Goal: Task Accomplishment & Management: Manage account settings

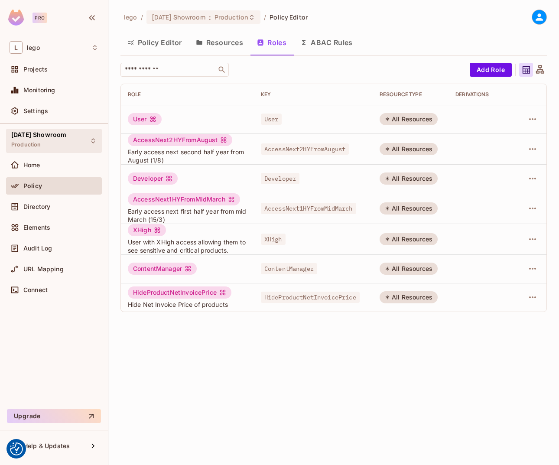
click at [75, 138] on div "[DATE] Showroom Production" at bounding box center [54, 141] width 96 height 24
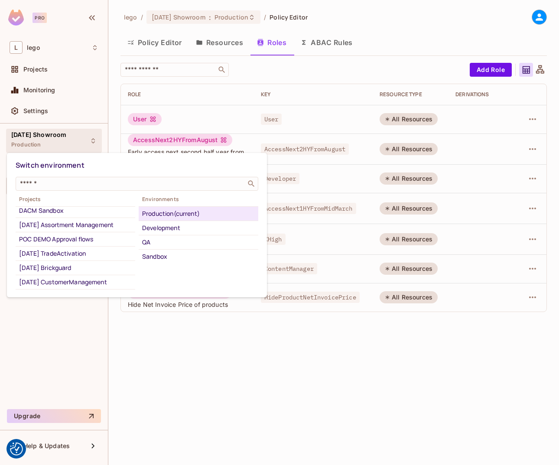
scroll to position [83, 0]
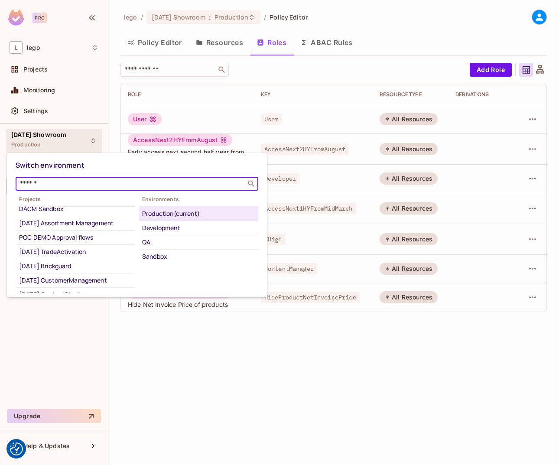
click at [59, 186] on input "text" at bounding box center [130, 183] width 225 height 9
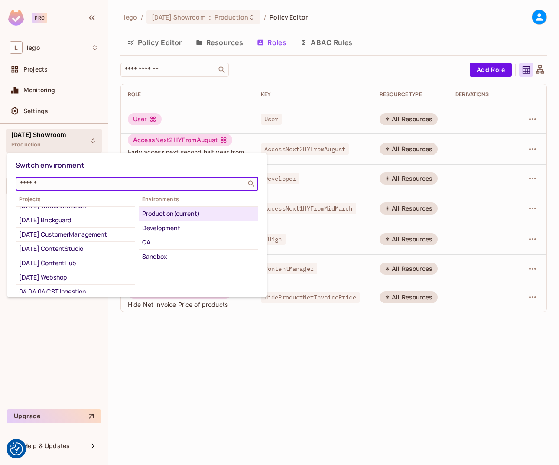
scroll to position [129, 0]
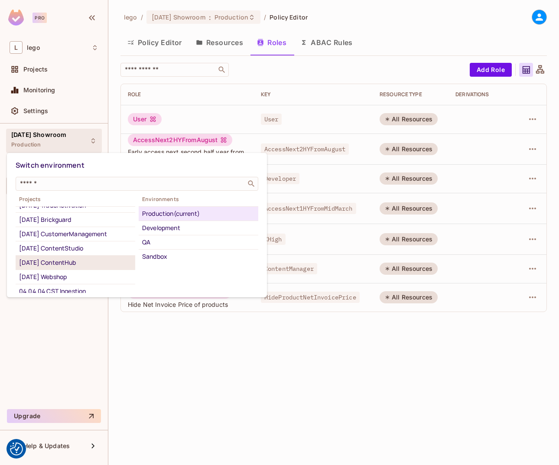
click at [60, 268] on div "[DATE] ContentHub" at bounding box center [75, 263] width 113 height 10
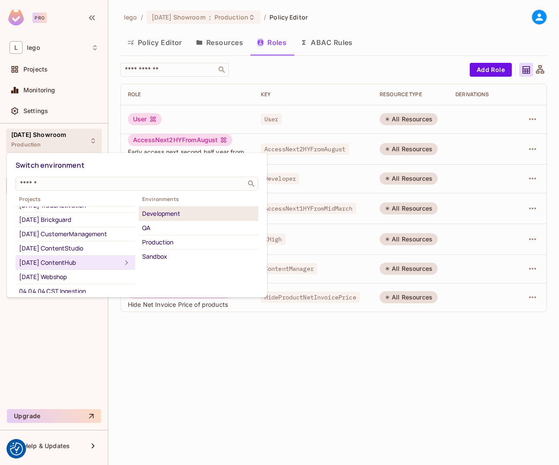
click at [171, 213] on div "Development" at bounding box center [198, 214] width 113 height 10
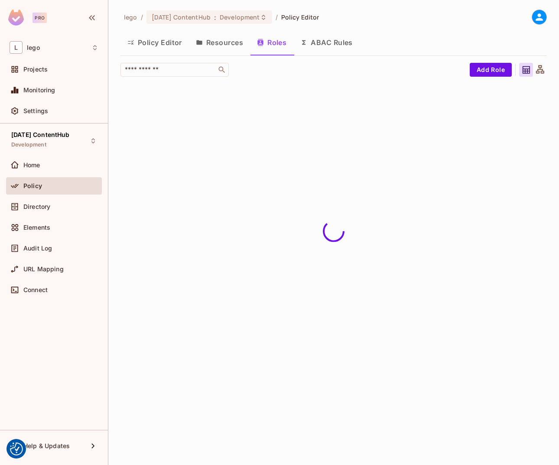
click at [161, 45] on button "Policy Editor" at bounding box center [155, 43] width 69 height 22
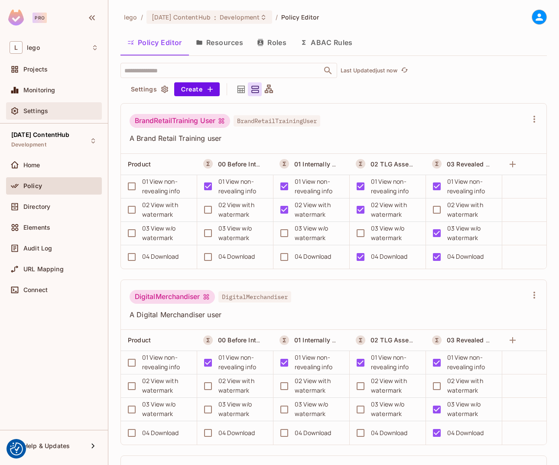
click at [37, 106] on div "Settings" at bounding box center [54, 111] width 89 height 10
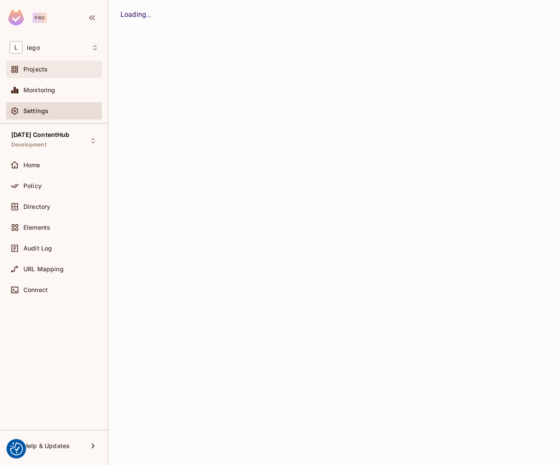
click at [47, 75] on div "Projects" at bounding box center [54, 69] width 96 height 17
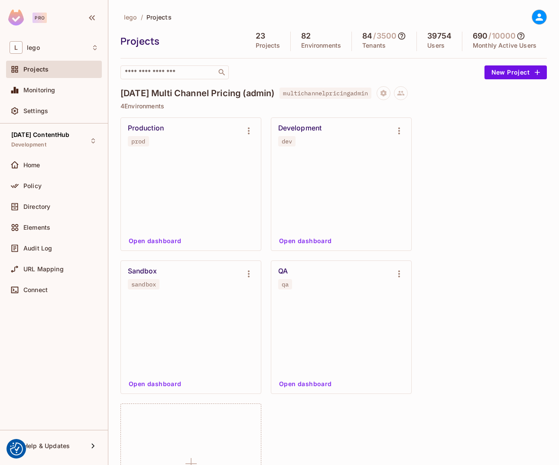
click at [166, 75] on input "text" at bounding box center [168, 72] width 91 height 9
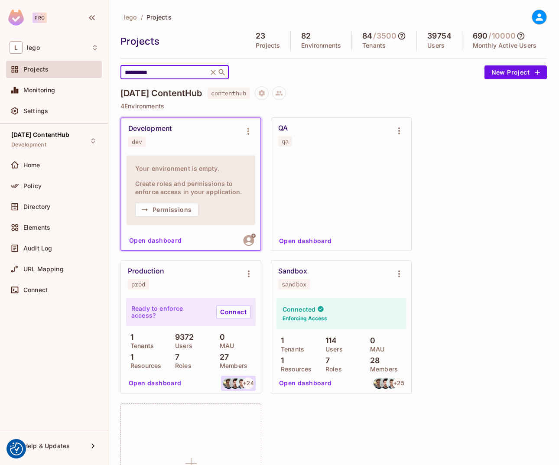
type input "**********"
click at [404, 275] on icon "Environment settings" at bounding box center [399, 274] width 10 height 10
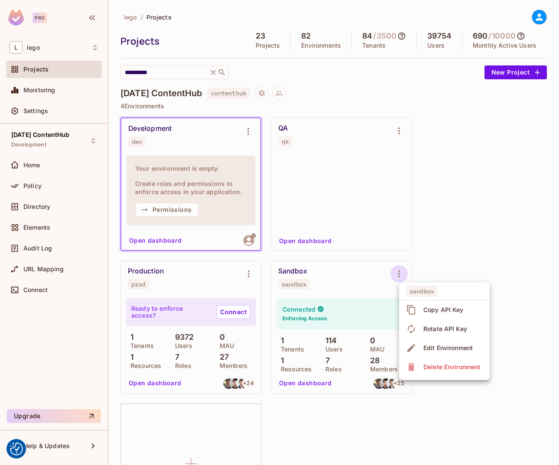
click at [463, 232] on div at bounding box center [279, 232] width 559 height 465
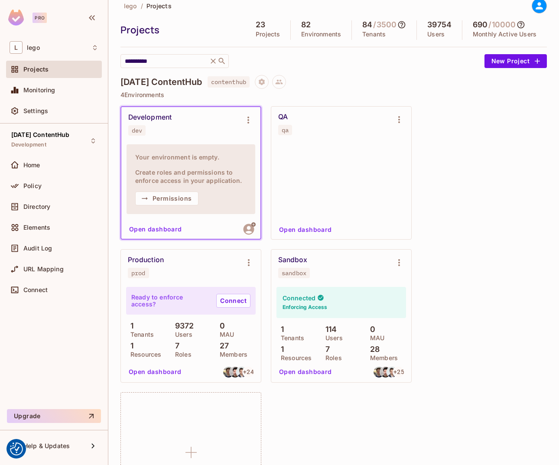
scroll to position [16, 0]
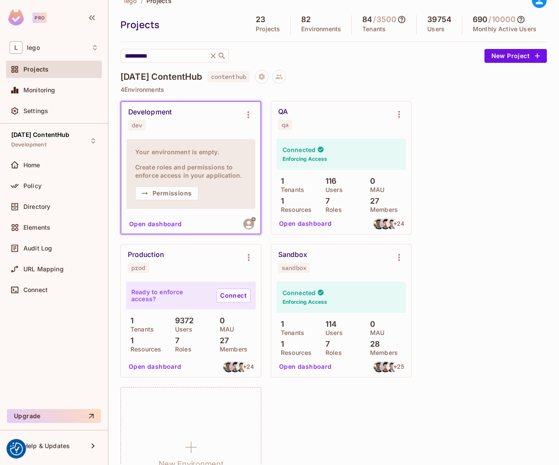
click at [492, 184] on div "Development dev Your environment is empty. Create roles and permissions to enfo…" at bounding box center [334, 311] width 427 height 420
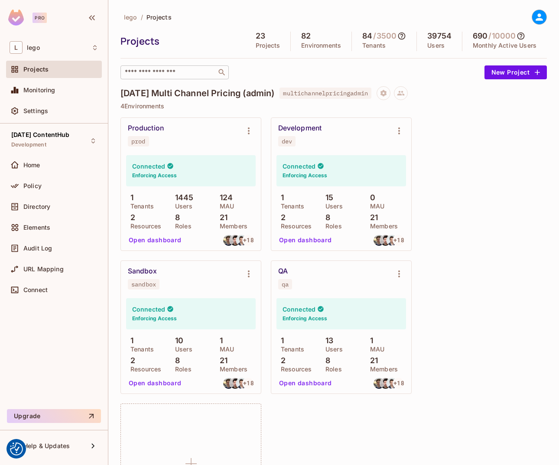
click at [168, 76] on input "text" at bounding box center [168, 72] width 91 height 9
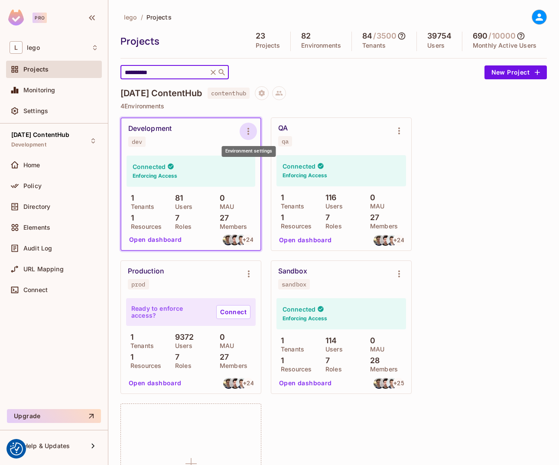
type input "**********"
click at [248, 133] on icon "Environment settings" at bounding box center [249, 131] width 2 height 7
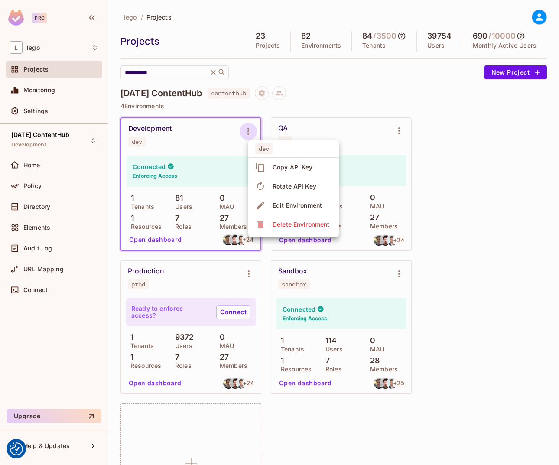
click at [299, 170] on div "Copy API Key" at bounding box center [293, 167] width 40 height 9
